Goal: Navigation & Orientation: Find specific page/section

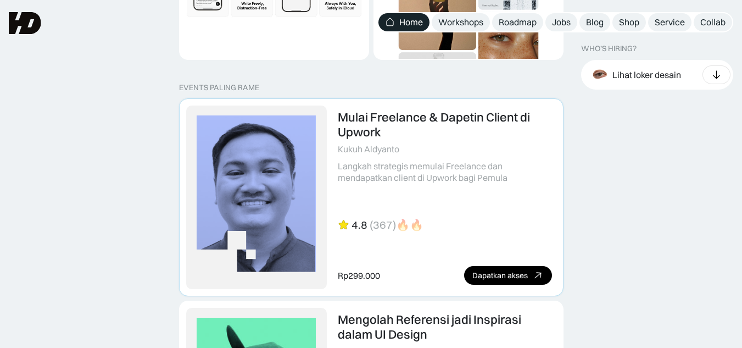
scroll to position [2278, 0]
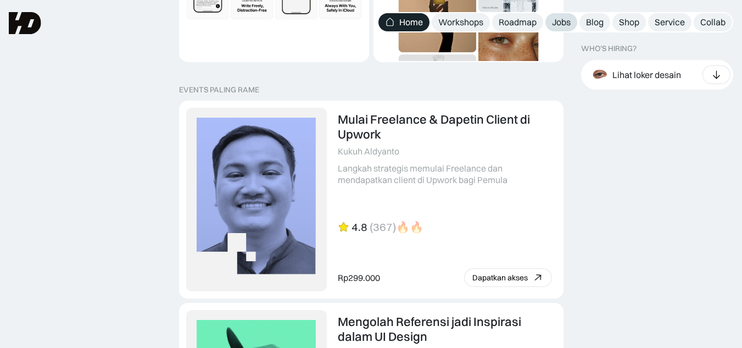
click at [551, 21] on link "Jobs" at bounding box center [562, 22] width 32 height 18
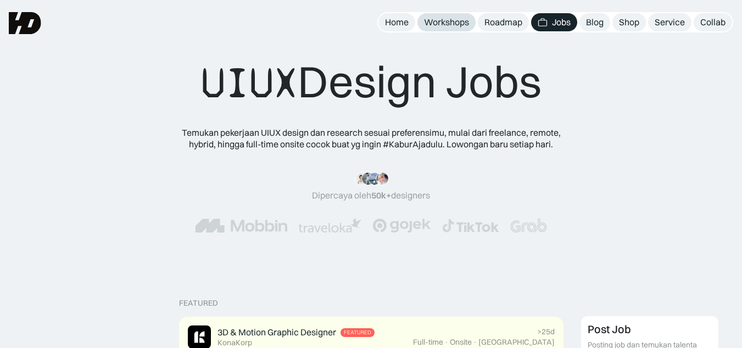
click at [452, 25] on div "Workshops" at bounding box center [446, 22] width 45 height 12
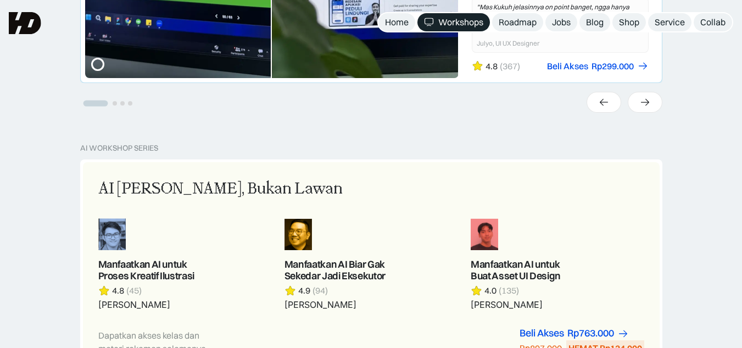
scroll to position [476, 0]
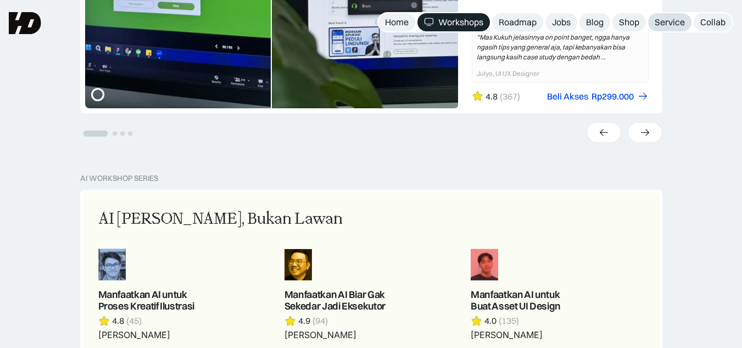
click at [680, 27] on div "Service" at bounding box center [670, 22] width 30 height 12
